Goal: Contribute content: Add original content to the website for others to see

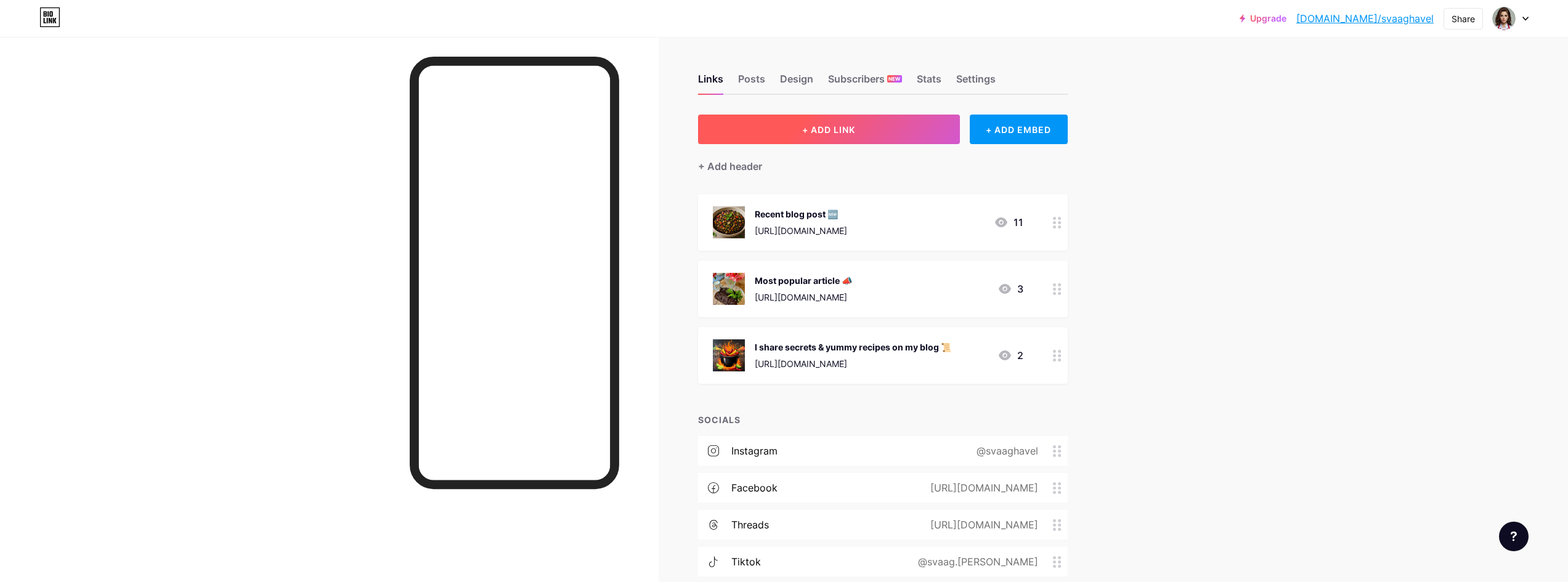
click at [829, 127] on span "+ ADD LINK" at bounding box center [828, 130] width 53 height 11
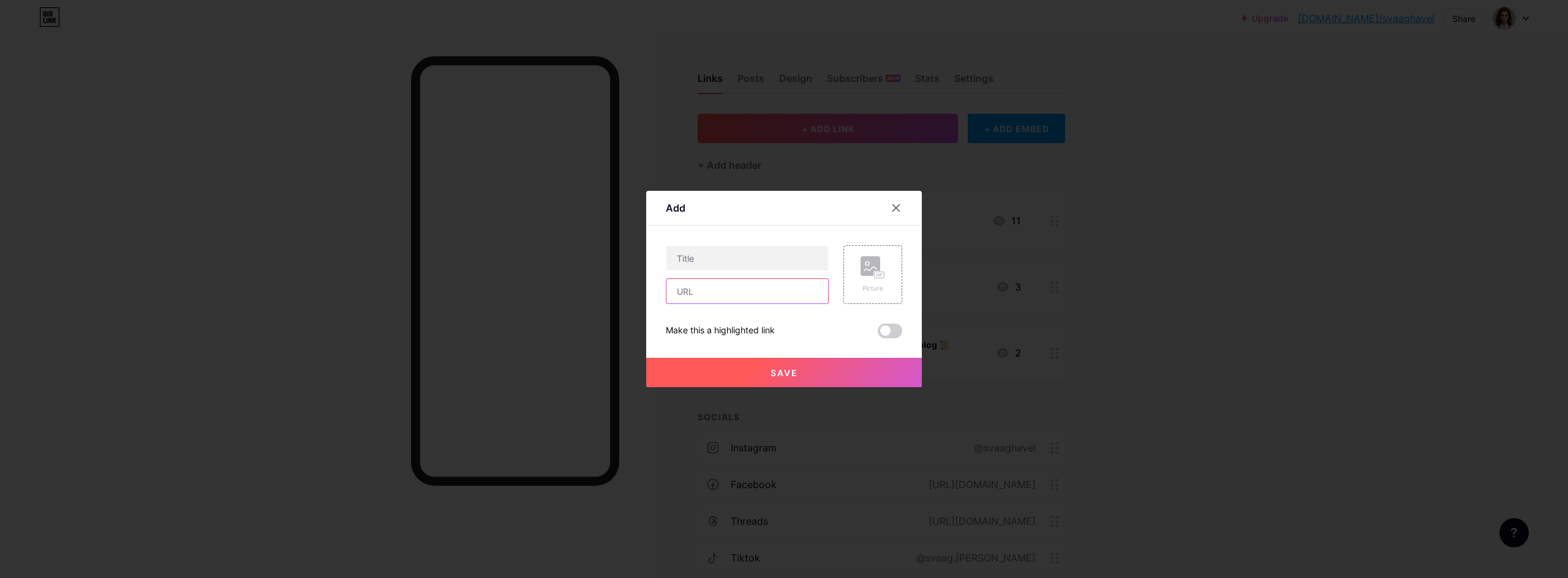
paste input "[URL][DOMAIN_NAME]"
type input "[URL][DOMAIN_NAME]"
click at [813, 325] on div "Make this a highlighted link" at bounding box center [783, 331] width 236 height 15
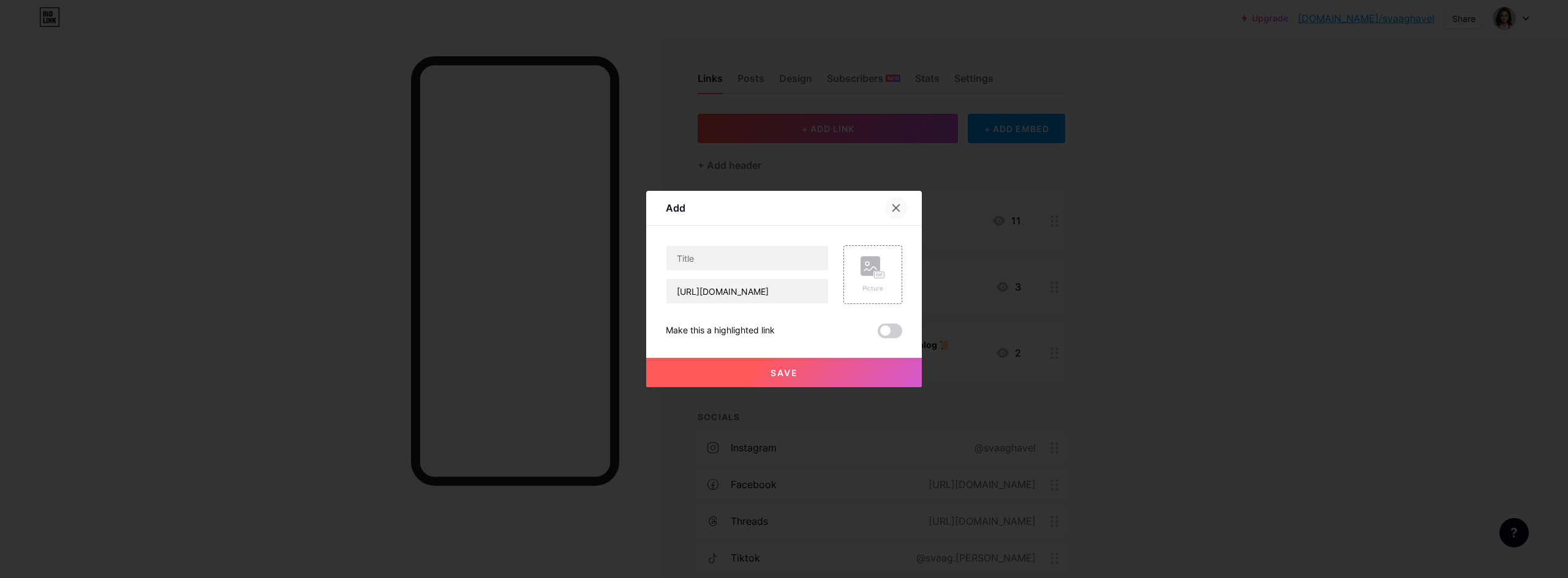
click at [893, 206] on icon at bounding box center [896, 209] width 7 height 7
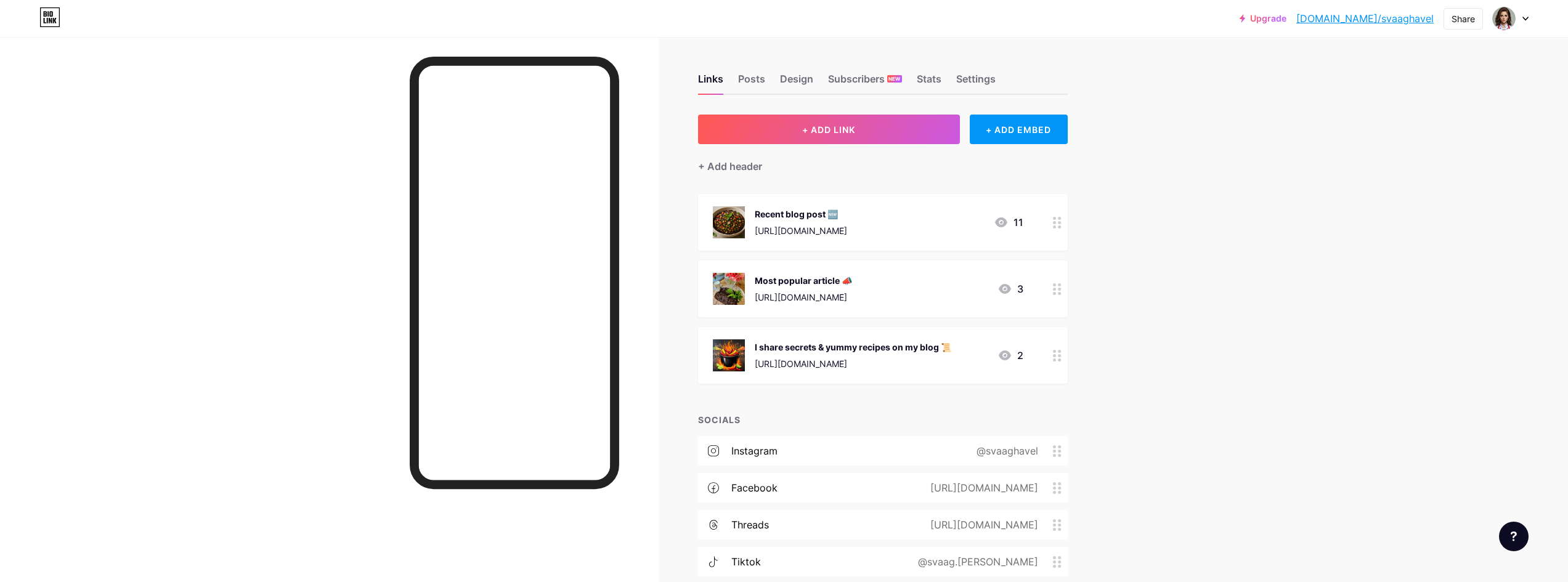
click at [1060, 223] on icon at bounding box center [1058, 222] width 9 height 11
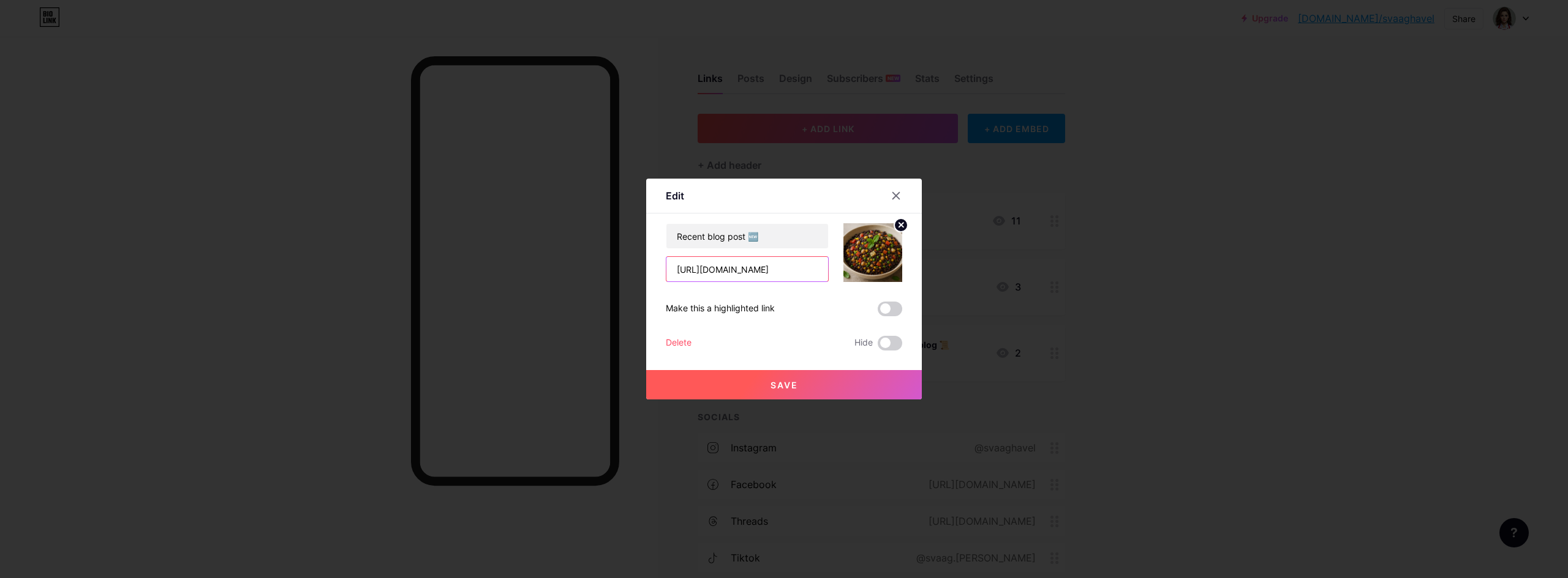
click at [781, 271] on input "https://svaaghavel.blogspot.com/2025/08/salat-z-cerne-ryze-plny-chuti-lombardie…" at bounding box center [747, 269] width 162 height 24
paste input "aronie-kralovna-cerneho-divokeho-ovoc"
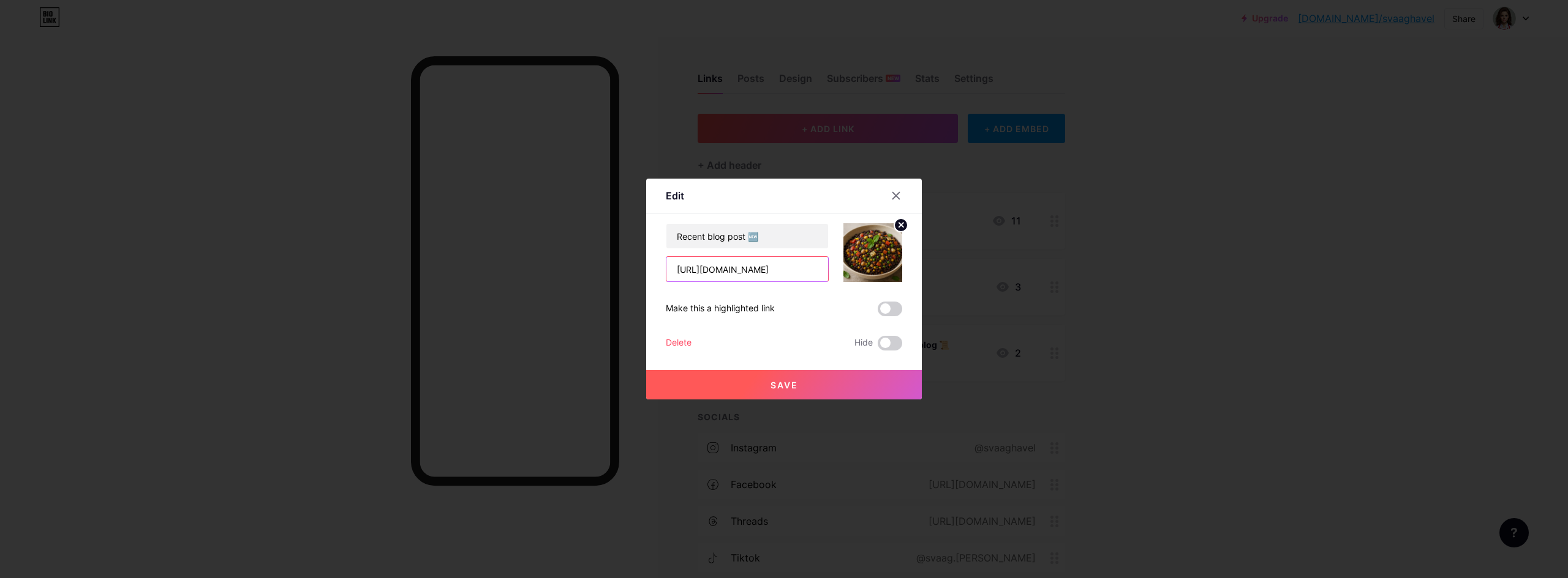
type input "[URL][DOMAIN_NAME]"
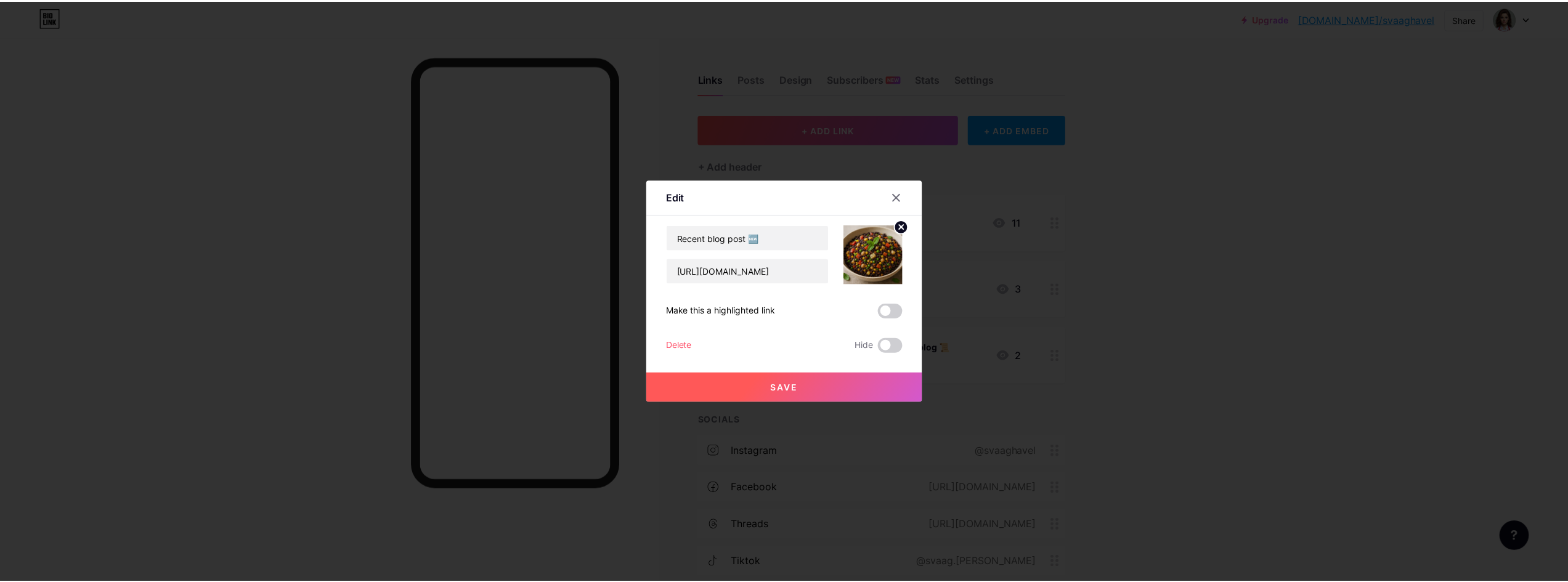
scroll to position [0, 0]
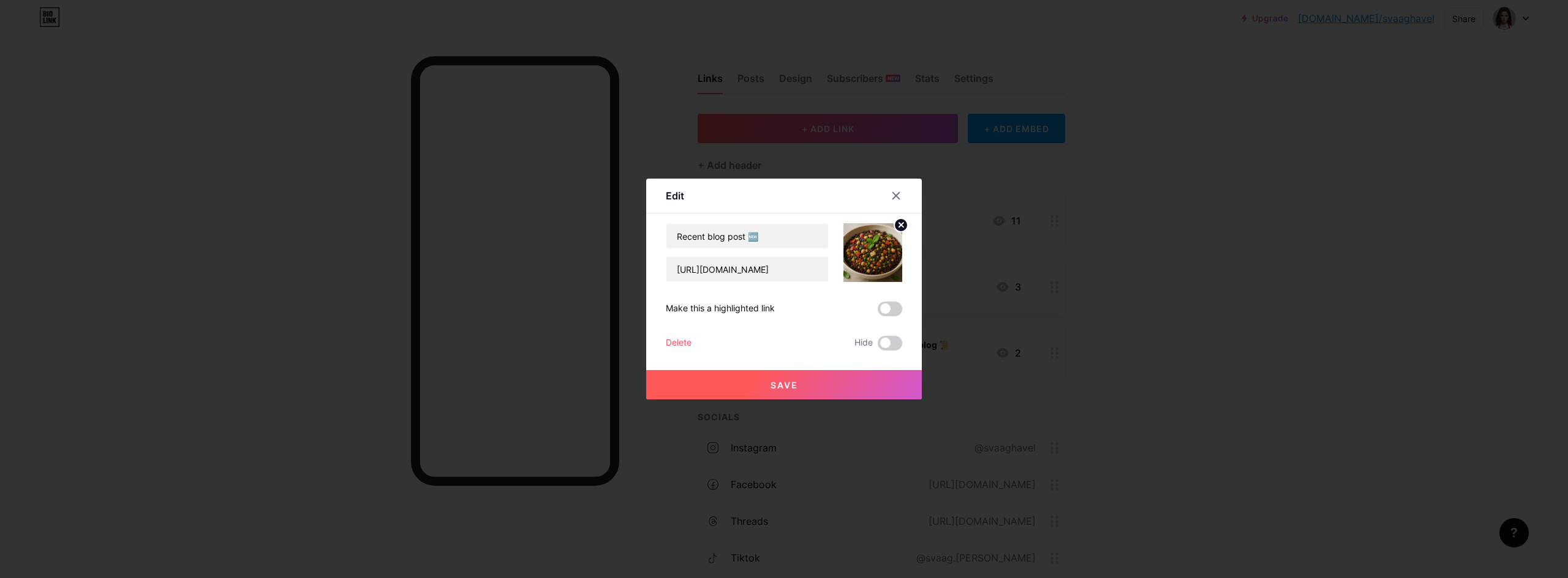
click at [882, 265] on img at bounding box center [872, 252] width 58 height 58
click at [895, 225] on circle at bounding box center [900, 225] width 13 height 13
click at [868, 248] on rect at bounding box center [870, 244] width 19 height 19
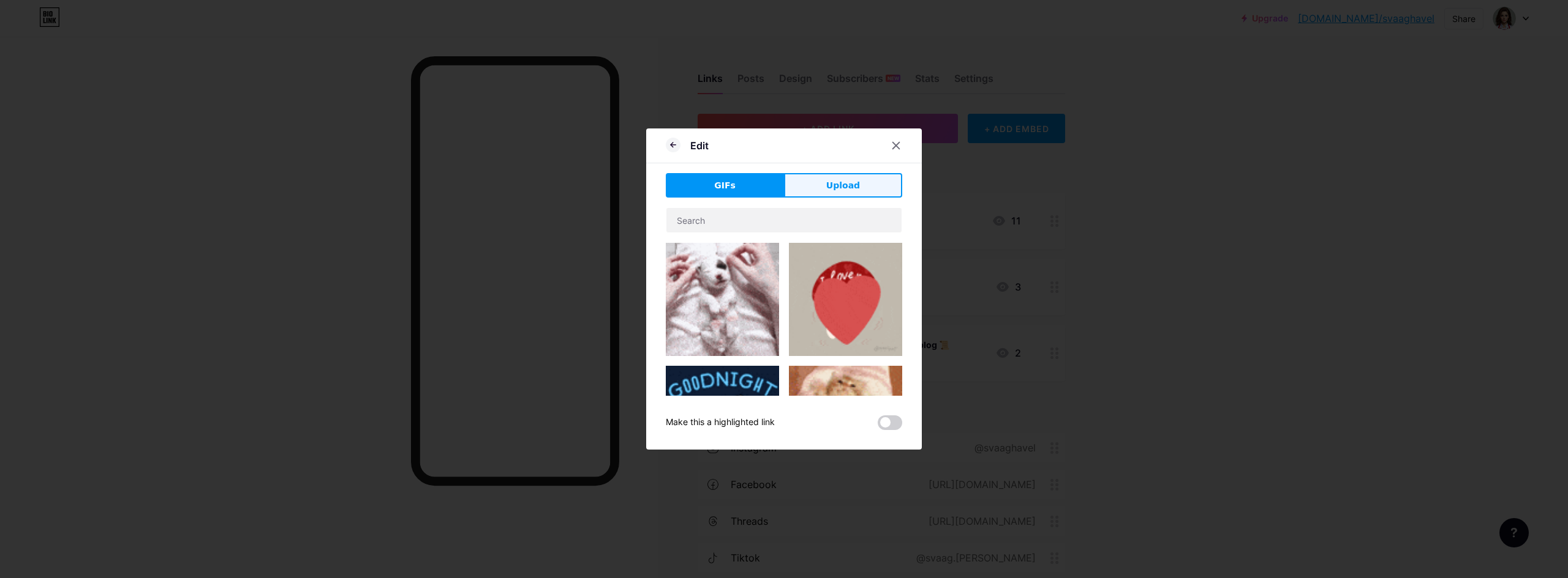
click at [808, 191] on button "Upload" at bounding box center [843, 185] width 118 height 24
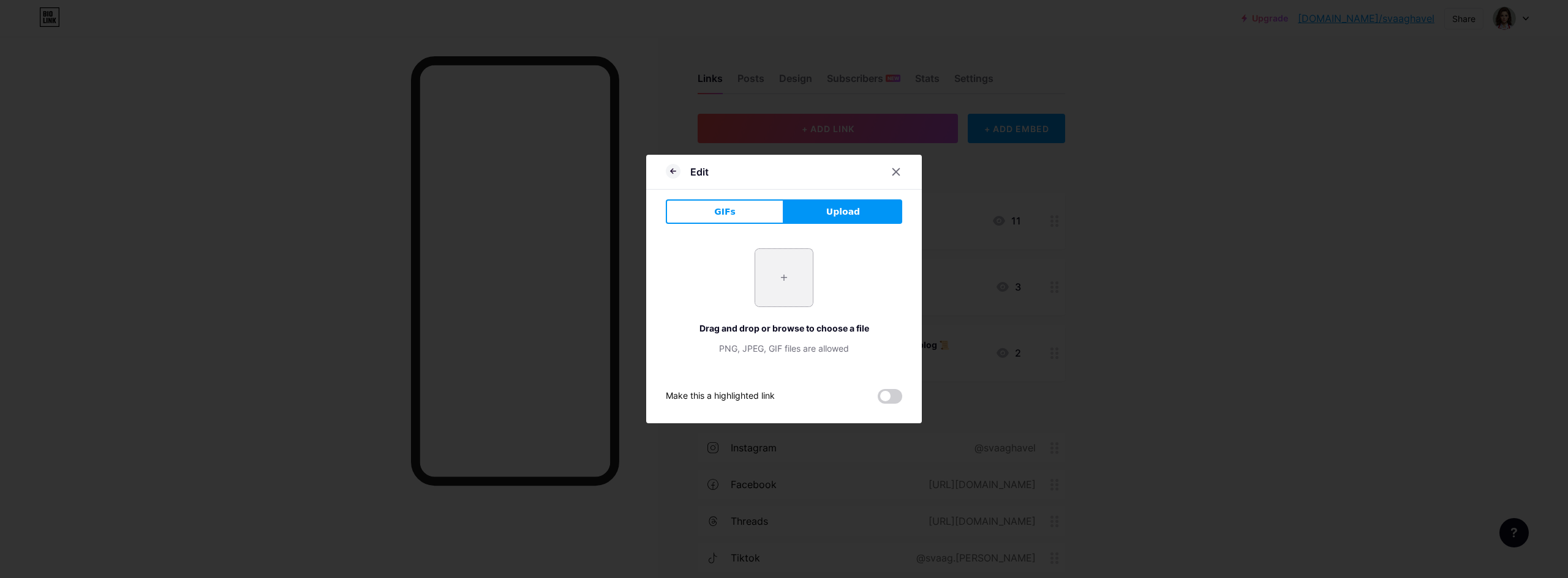
click at [770, 279] on input "file" at bounding box center [784, 278] width 57 height 57
type input "C:\fakepath\ChatGPT Image 6. 8. 2025 15_32_13.png"
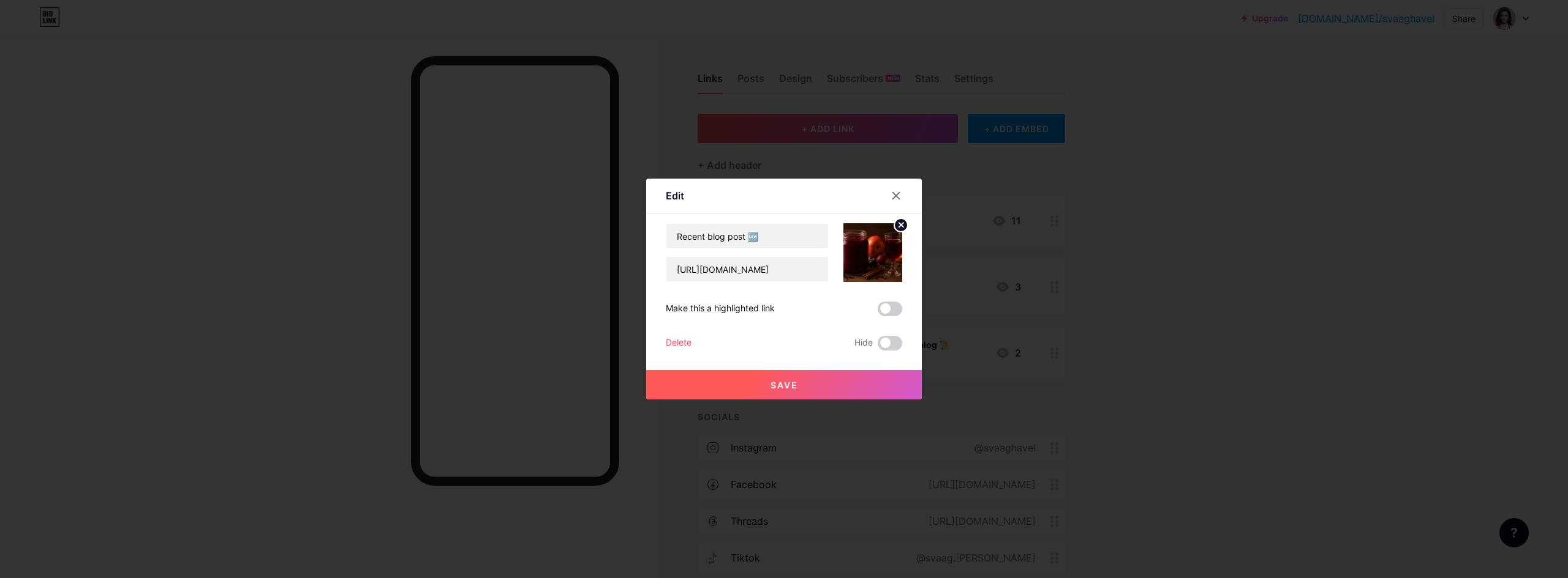
click at [776, 386] on span "Save" at bounding box center [784, 386] width 28 height 10
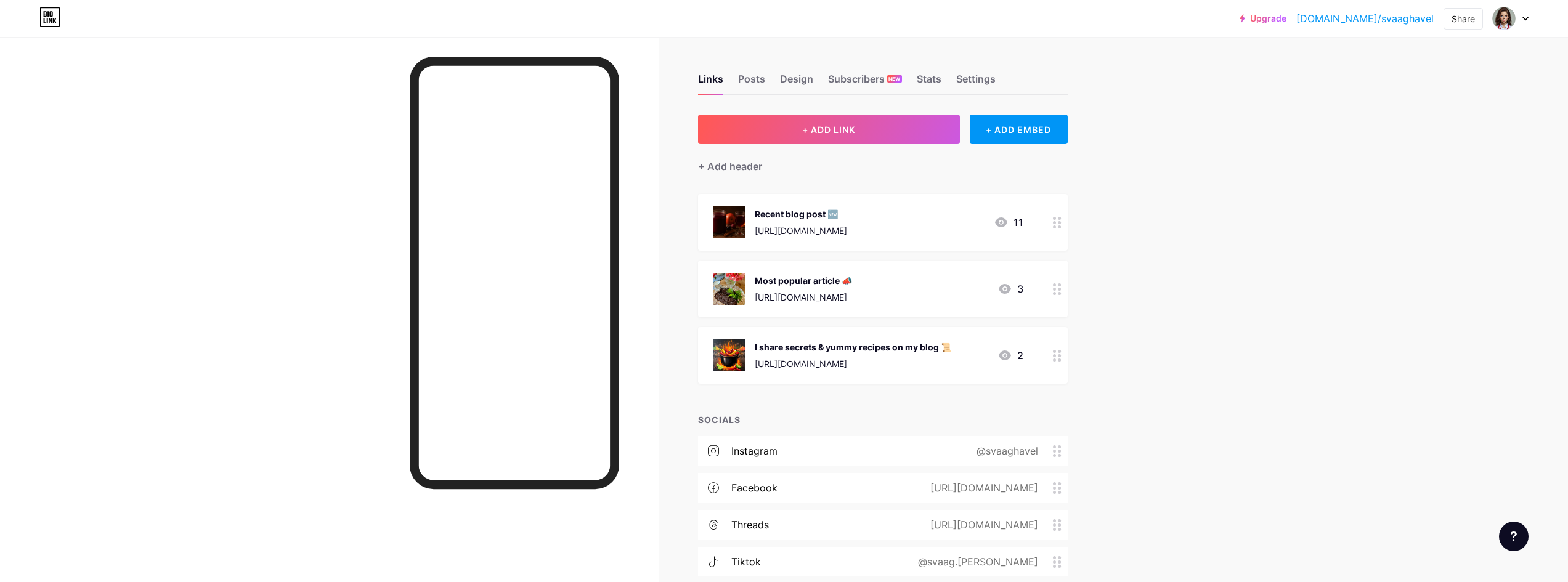
click at [1215, 185] on div "Upgrade bio.link/svaagh... bio.link/svaaghavel Share Switch accounts Svaag Have…" at bounding box center [784, 411] width 1568 height 823
click at [804, 213] on div "Recent blog post 🆕" at bounding box center [800, 214] width 92 height 13
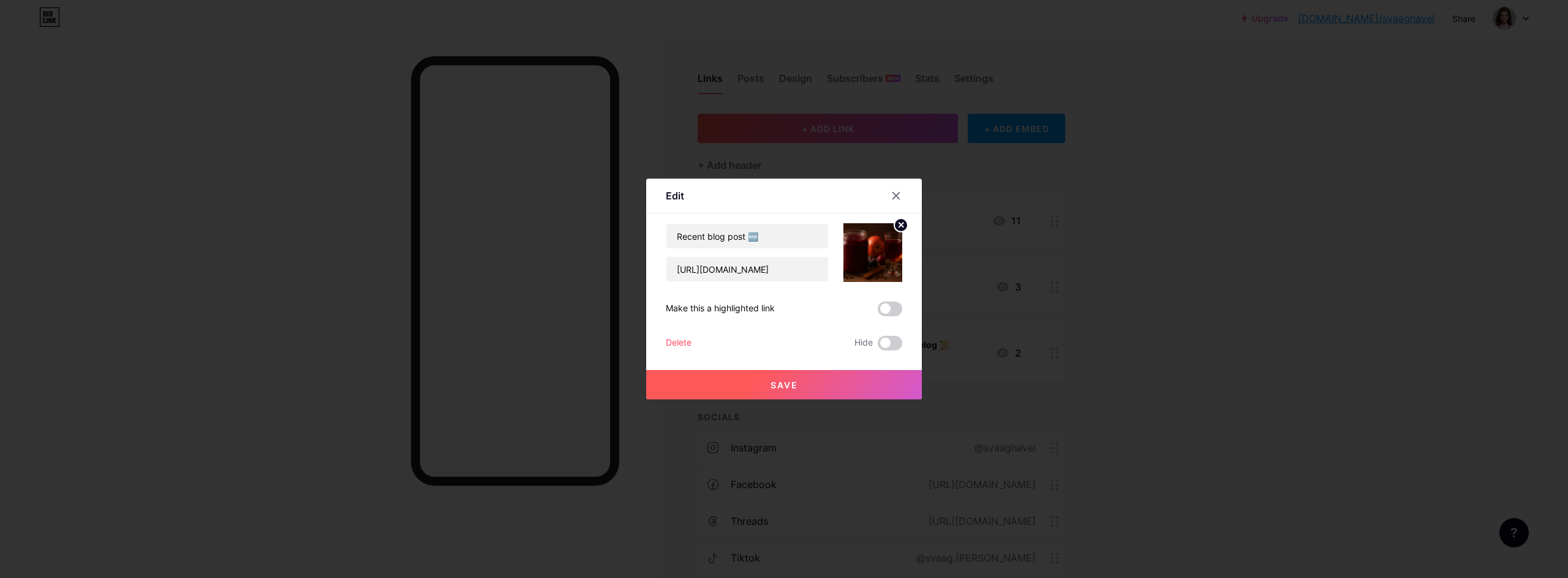
click at [1098, 226] on div at bounding box center [784, 289] width 1568 height 578
